Goal: Register for event/course

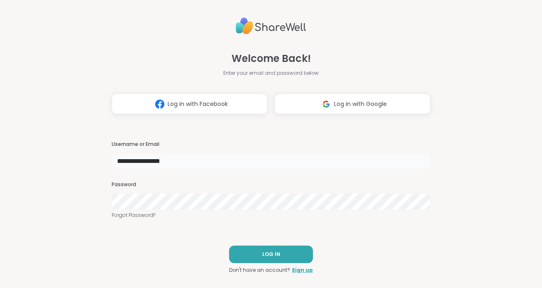
type input "**********"
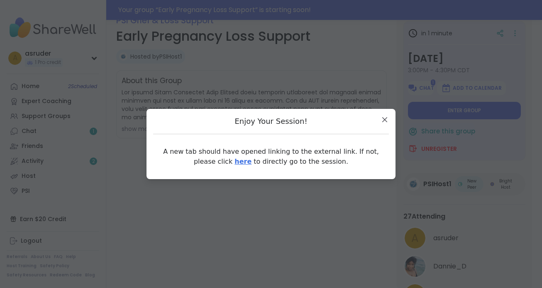
click at [235, 163] on link "here" at bounding box center [243, 161] width 17 height 8
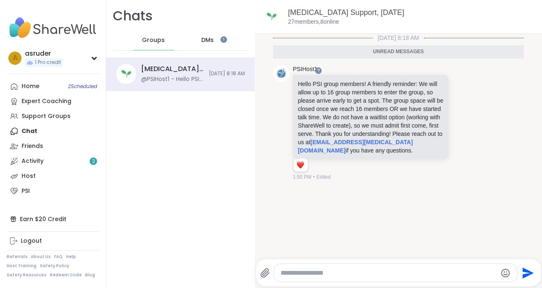
click at [216, 37] on div "DMs" at bounding box center [208, 40] width 41 height 20
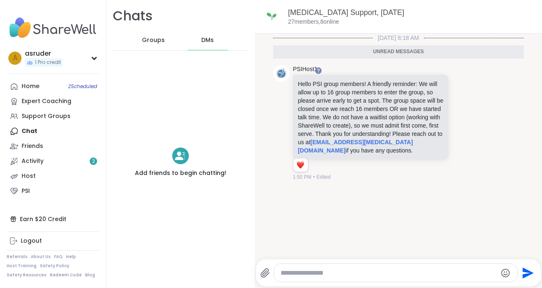
click at [147, 36] on span "Groups" at bounding box center [153, 40] width 23 height 8
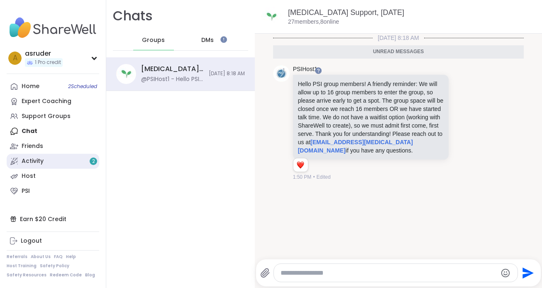
click at [72, 159] on link "Activity 2" at bounding box center [53, 161] width 93 height 15
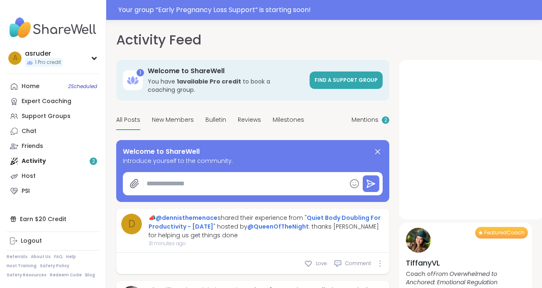
type textarea "*"
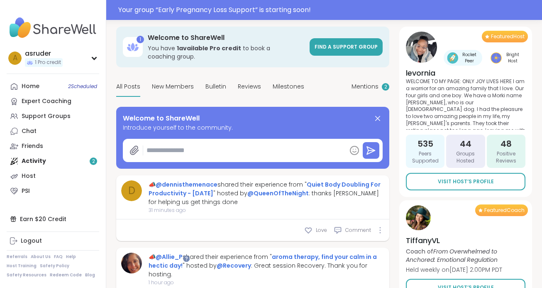
scroll to position [34, 0]
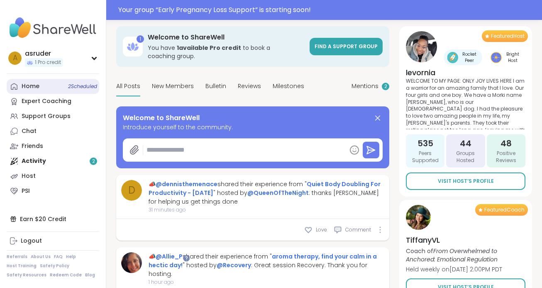
click at [76, 83] on span "2 Scheduled" at bounding box center [82, 86] width 29 height 7
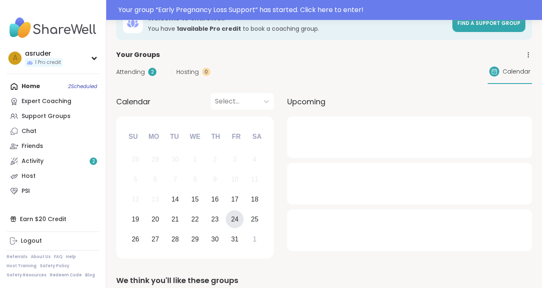
scroll to position [35, 0]
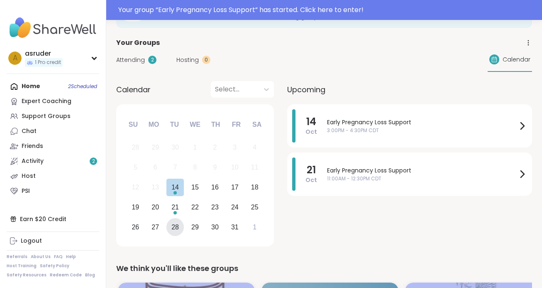
click at [180, 230] on div "28" at bounding box center [175, 227] width 18 height 18
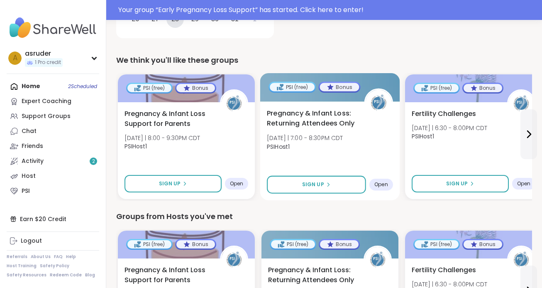
scroll to position [242, 0]
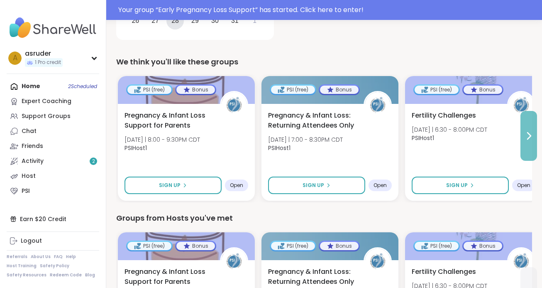
click at [529, 143] on button at bounding box center [529, 136] width 17 height 50
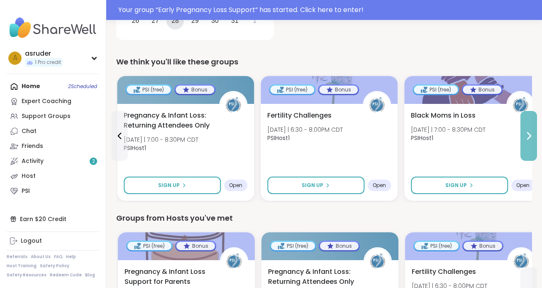
click at [529, 143] on button at bounding box center [529, 136] width 17 height 50
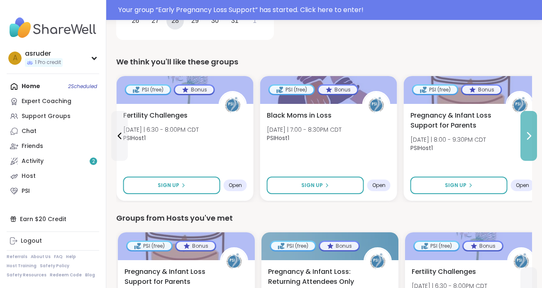
click at [529, 143] on button at bounding box center [529, 136] width 17 height 50
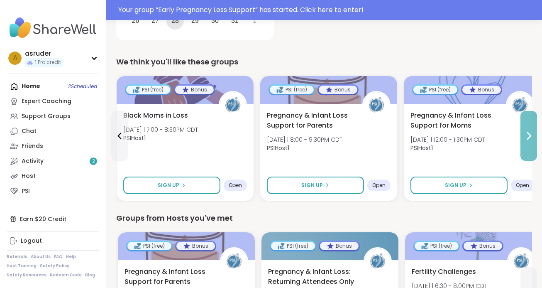
click at [529, 143] on button at bounding box center [529, 136] width 17 height 50
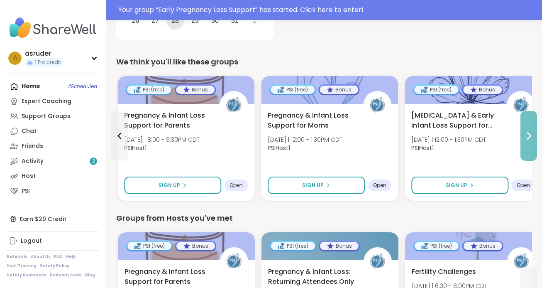
click at [529, 143] on button at bounding box center [529, 136] width 17 height 50
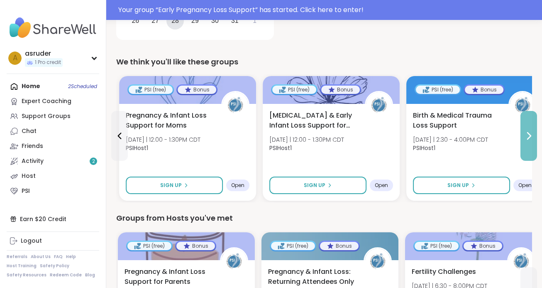
click at [529, 143] on button at bounding box center [529, 136] width 17 height 50
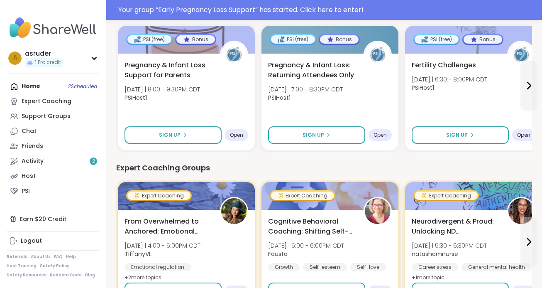
scroll to position [375, 0]
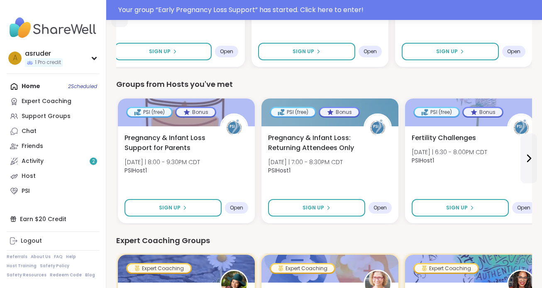
click at [43, 200] on nav "a asruder 1 Pro credit Profile Membership Settings Help Home 2 Scheduled Expert…" at bounding box center [53, 144] width 106 height 288
click at [39, 191] on link "PSI" at bounding box center [53, 190] width 93 height 15
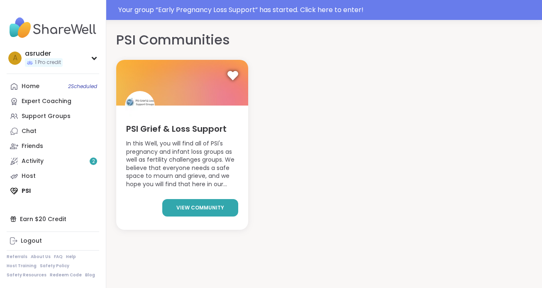
click at [211, 206] on span "view community" at bounding box center [200, 207] width 48 height 7
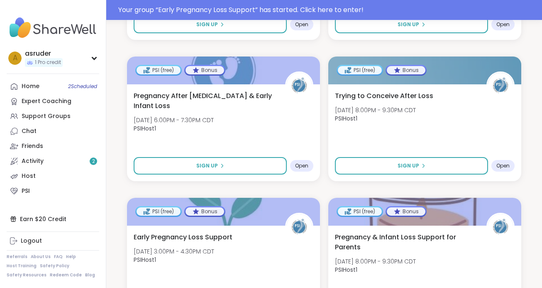
scroll to position [1448, 0]
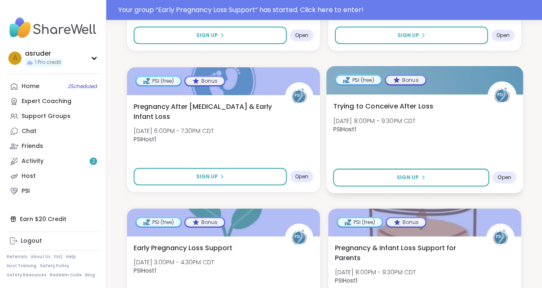
click at [379, 126] on span "PSIHost1" at bounding box center [374, 129] width 83 height 8
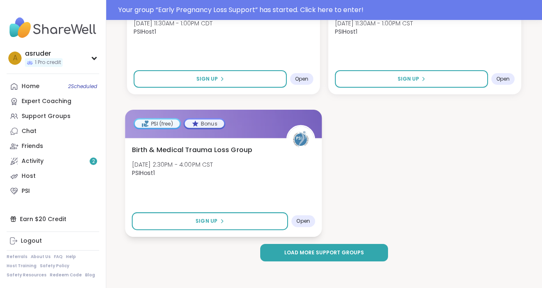
scroll to position [1827, 0]
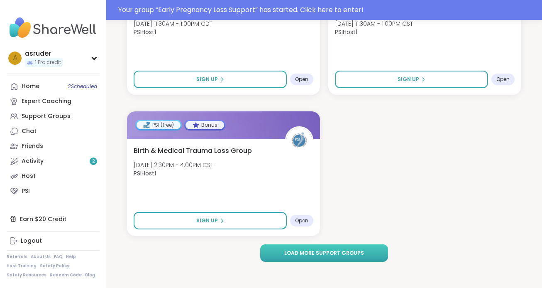
click at [334, 253] on span "Load more support groups" at bounding box center [324, 252] width 80 height 7
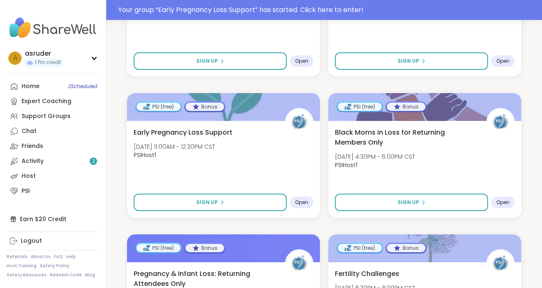
scroll to position [3262, 0]
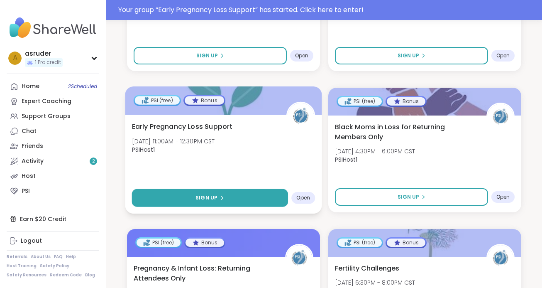
click at [151, 194] on button "Sign Up" at bounding box center [210, 198] width 156 height 18
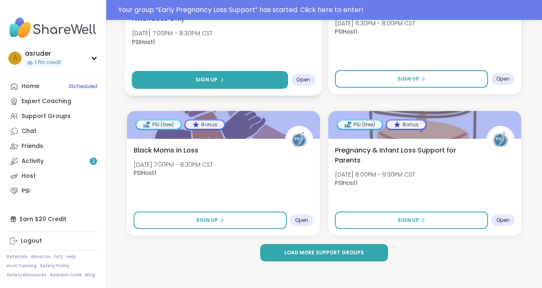
scroll to position [3521, 0]
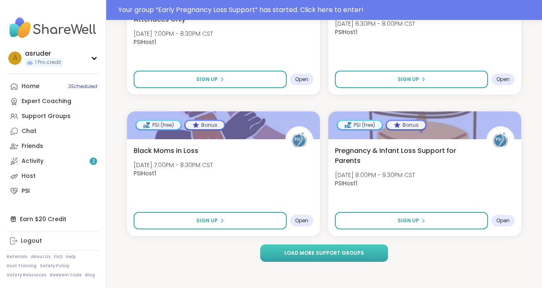
click at [283, 254] on button "Load more support groups" at bounding box center [324, 252] width 128 height 17
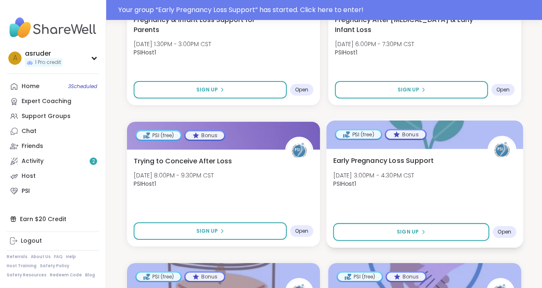
scroll to position [3945, 0]
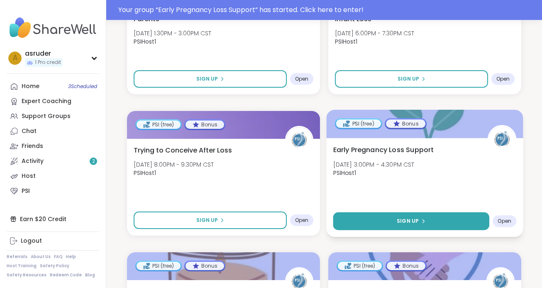
click at [438, 221] on button "Sign Up" at bounding box center [411, 221] width 156 height 18
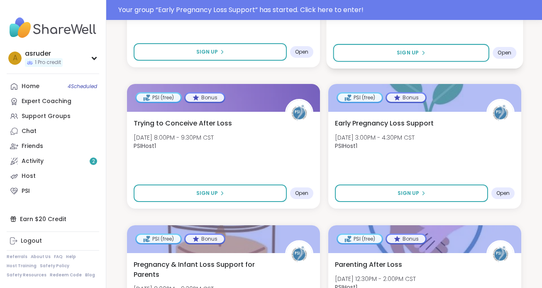
scroll to position [3974, 0]
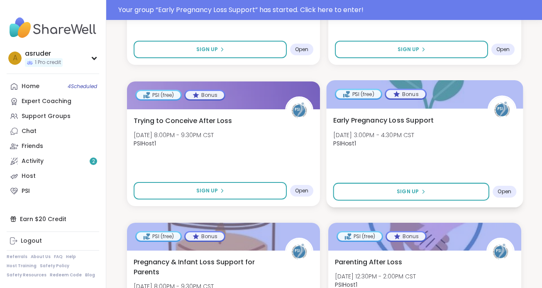
click at [373, 118] on span "Early Pregnancy Loss Support" at bounding box center [383, 120] width 101 height 10
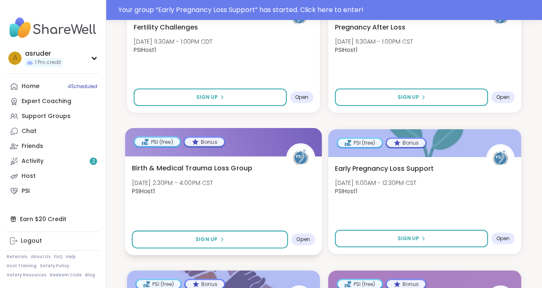
scroll to position [1798, 0]
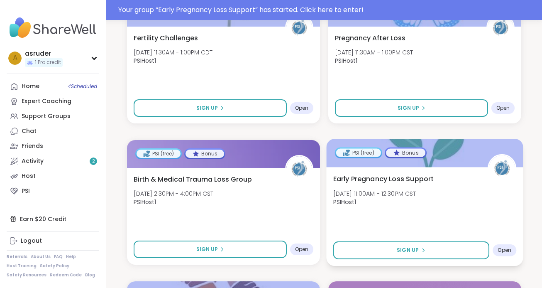
click at [364, 181] on span "Early Pregnancy Loss Support" at bounding box center [383, 179] width 101 height 10
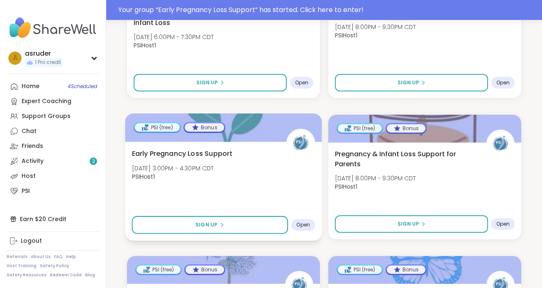
scroll to position [1506, 0]
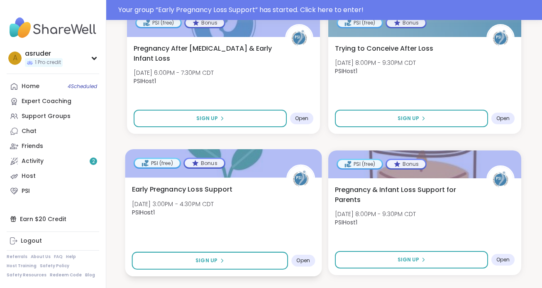
click at [197, 198] on div "Early Pregnancy Loss Support Tue, Oct 28 | 3:00PM - 4:30PM CDT PSIHost1" at bounding box center [223, 202] width 183 height 37
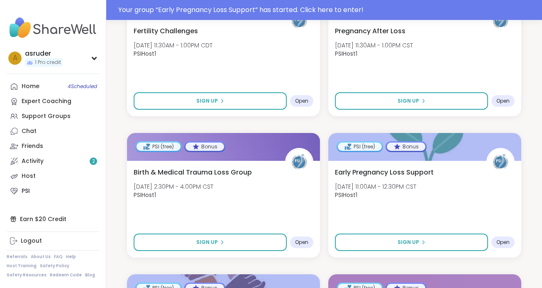
scroll to position [1810, 0]
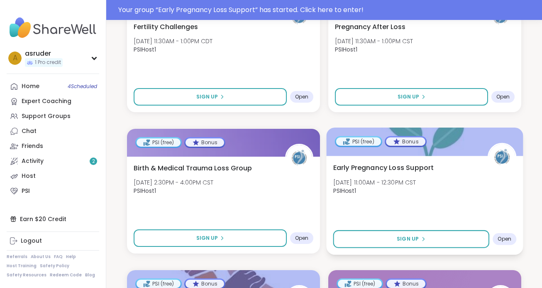
click at [435, 191] on div "Early Pregnancy Loss Support Tue, Nov 04 | 11:00AM - 12:30PM CST PSIHost1" at bounding box center [424, 180] width 183 height 37
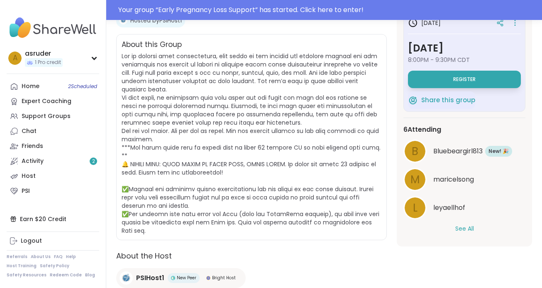
scroll to position [160, 0]
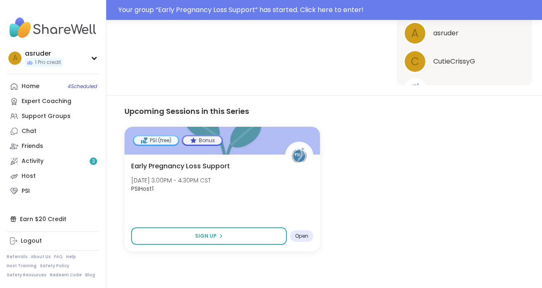
scroll to position [329, 0]
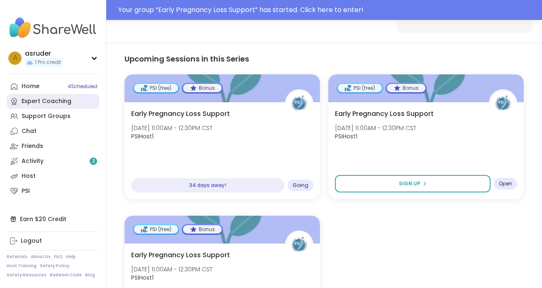
scroll to position [392, 0]
